Goal: Information Seeking & Learning: Learn about a topic

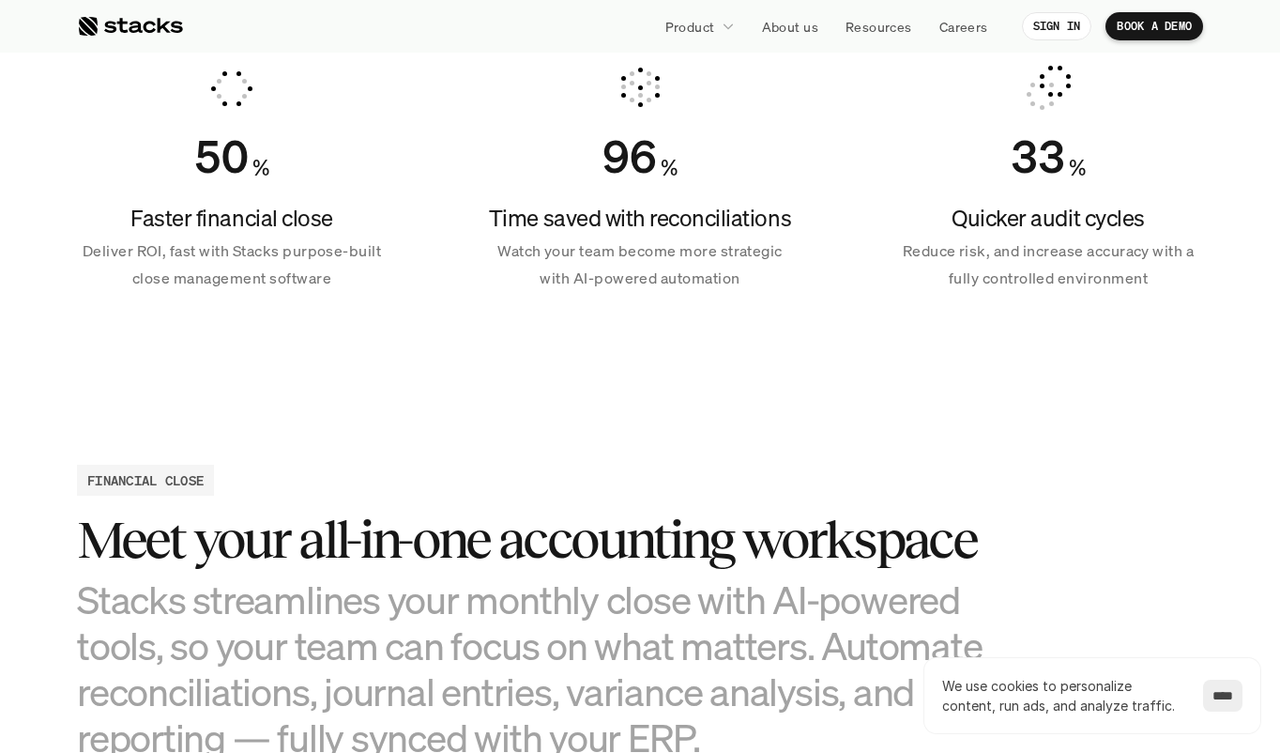
scroll to position [289, 0]
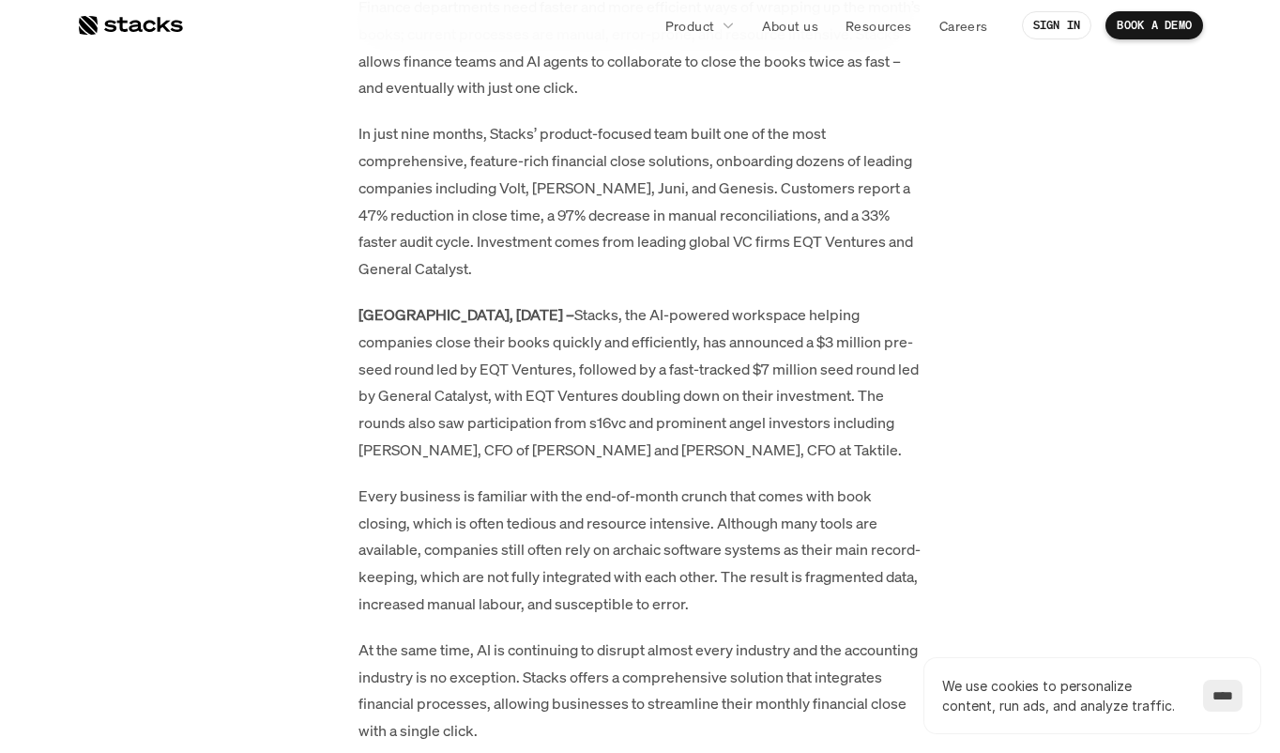
scroll to position [1154, 0]
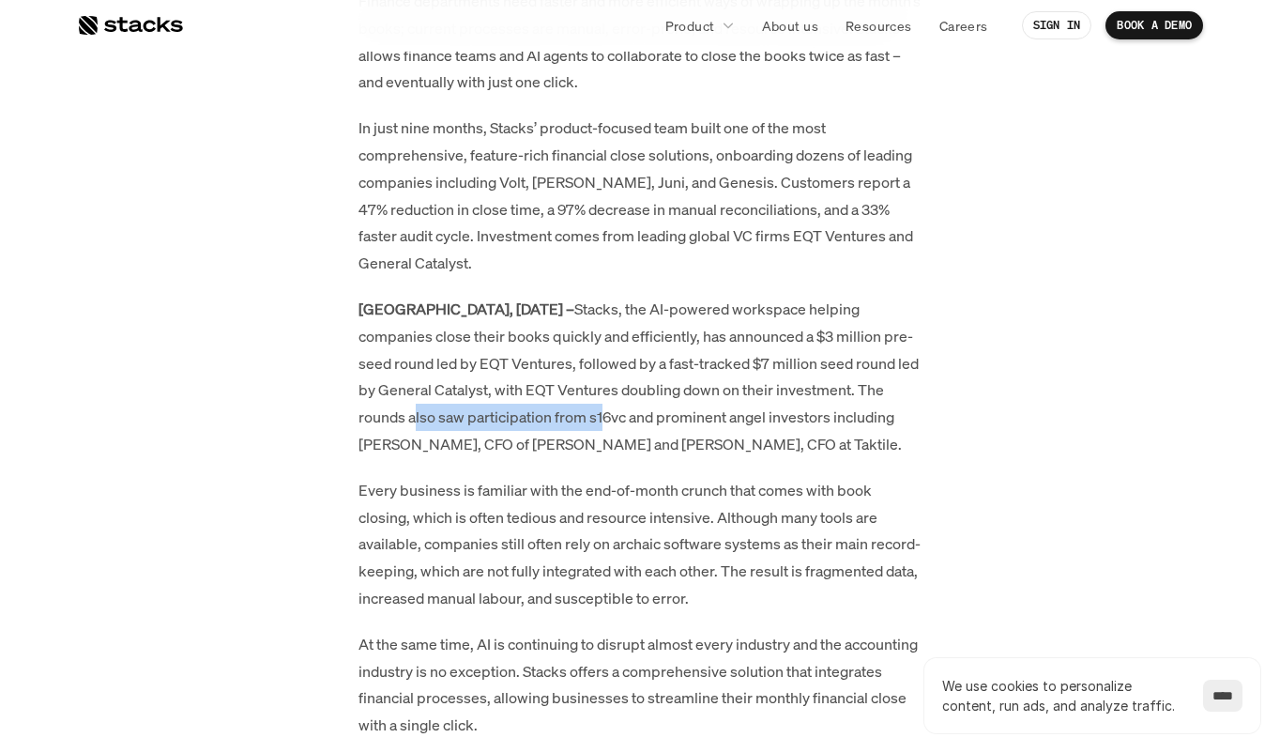
drag, startPoint x: 417, startPoint y: 390, endPoint x: 604, endPoint y: 390, distance: 186.8
click at [604, 390] on p "[GEOGRAPHIC_DATA], [DATE] – Stacks, the AI-powered workspace helping companies …" at bounding box center [640, 377] width 563 height 162
click at [646, 383] on p "[GEOGRAPHIC_DATA], [DATE] – Stacks, the AI-powered workspace helping companies …" at bounding box center [640, 377] width 563 height 162
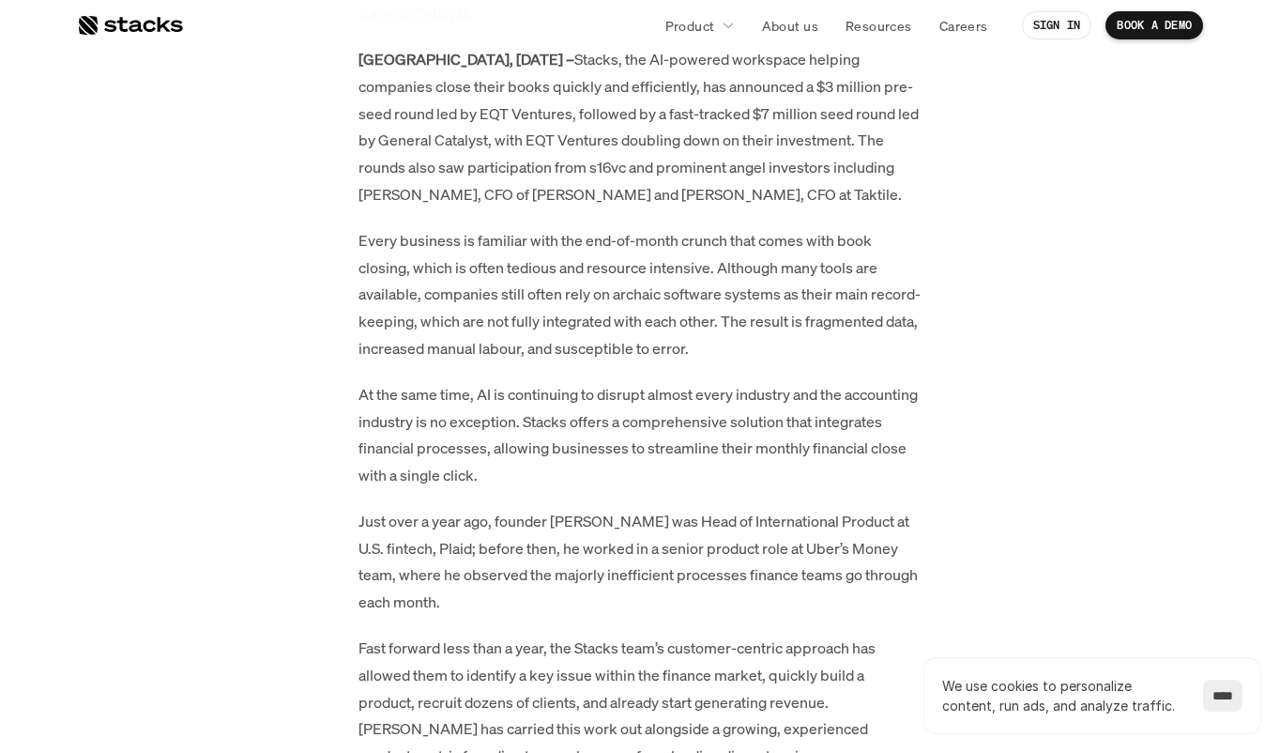
scroll to position [1209, 0]
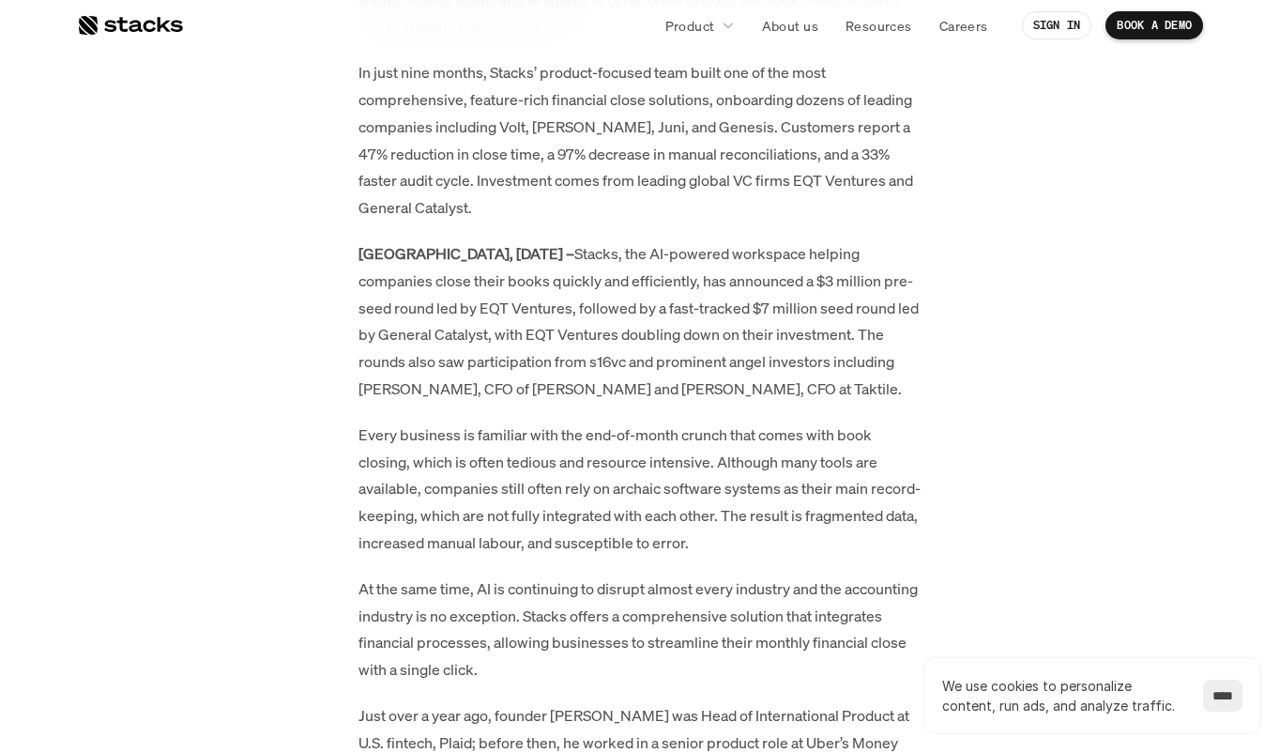
drag, startPoint x: 461, startPoint y: 283, endPoint x: 466, endPoint y: 293, distance: 11.3
click at [465, 292] on p "[GEOGRAPHIC_DATA], [DATE] – Stacks, the AI-powered workspace helping companies …" at bounding box center [640, 321] width 563 height 162
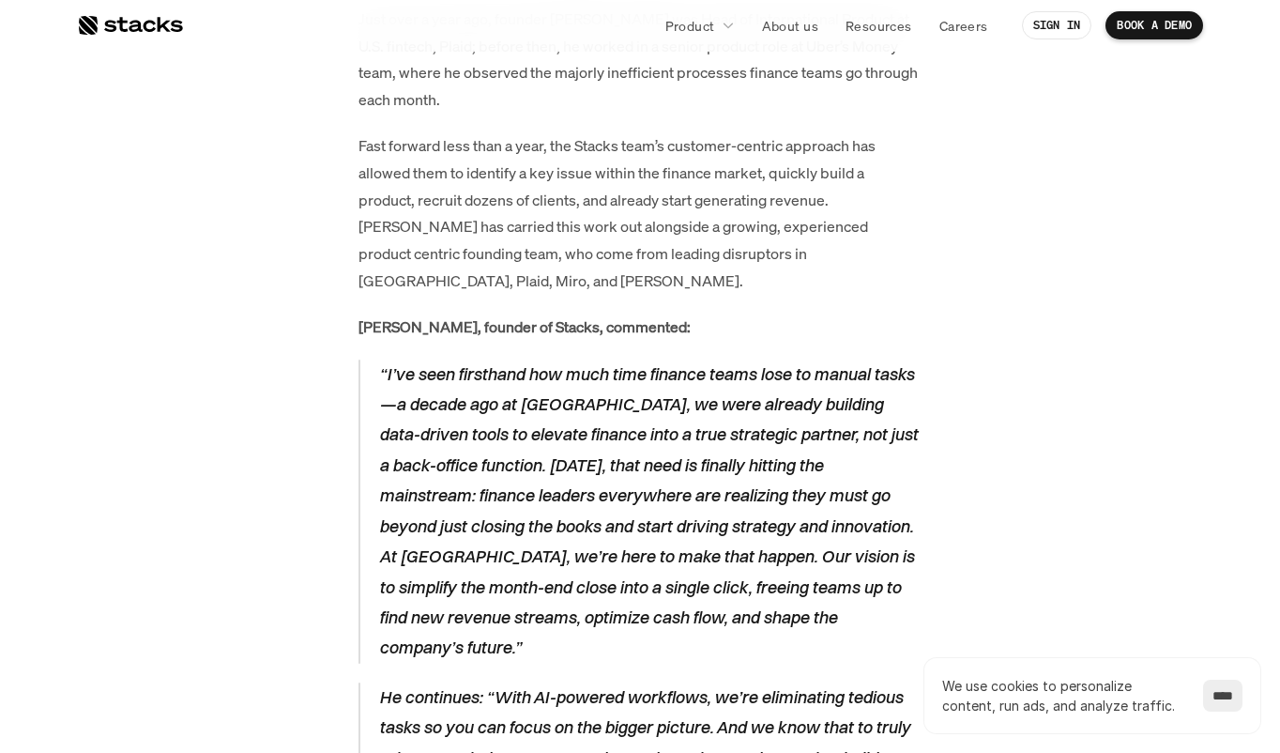
scroll to position [1910, 0]
